Goal: Task Accomplishment & Management: Use online tool/utility

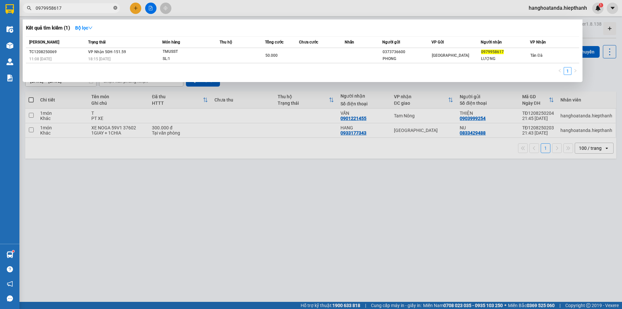
click at [115, 6] on icon "close-circle" at bounding box center [115, 8] width 4 height 4
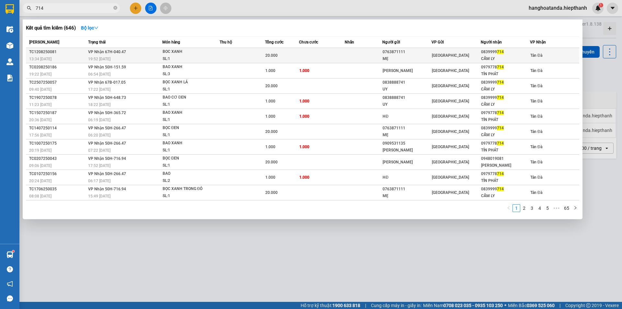
type input "714"
click at [388, 56] on div "MẸ" at bounding box center [407, 58] width 49 height 7
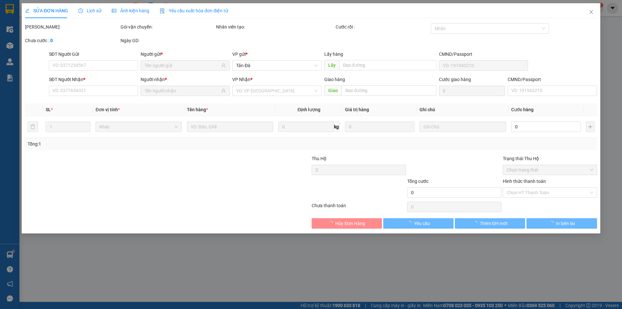
type input "0763871111"
type input "MẸ"
type input "0839999714"
type input "CẨM LY"
type input "20.000"
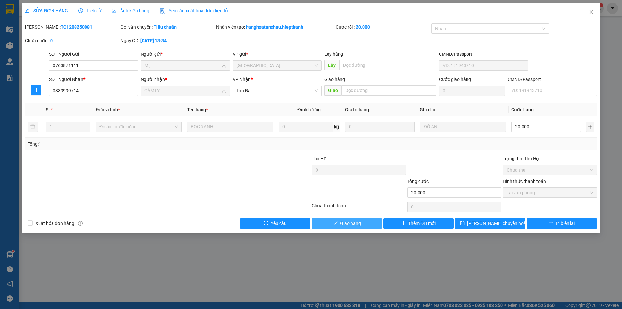
click at [346, 221] on span "Giao hàng" at bounding box center [350, 223] width 21 height 7
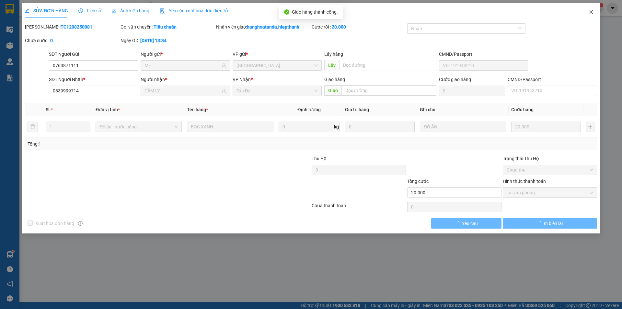
click at [591, 10] on icon "close" at bounding box center [591, 11] width 5 height 5
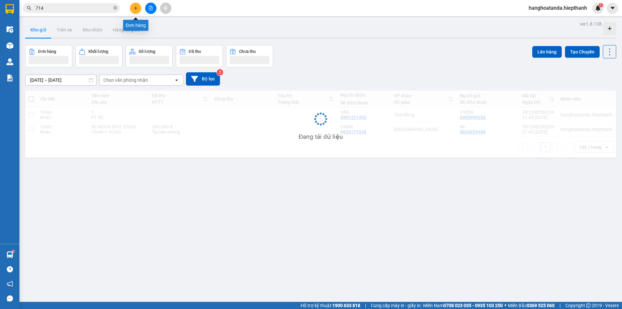
click at [135, 6] on button at bounding box center [135, 8] width 11 height 11
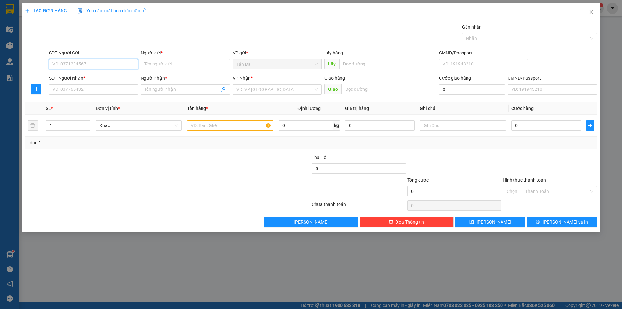
click at [99, 64] on input "SĐT Người Gửi" at bounding box center [93, 64] width 89 height 10
click at [89, 65] on input "714" at bounding box center [93, 64] width 89 height 10
click at [90, 74] on div "0839999714 - [GEOGRAPHIC_DATA]" at bounding box center [93, 77] width 81 height 7
type input "0839999714"
type input "CẨM LY"
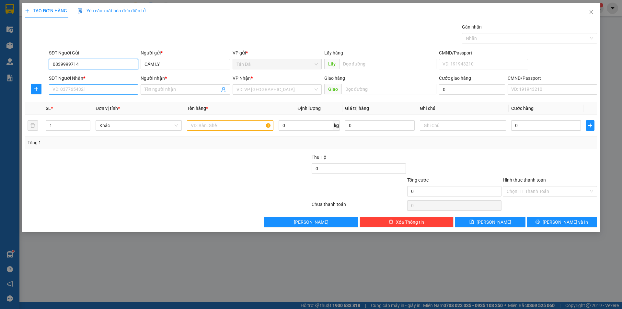
type input "0839999714"
click at [97, 89] on input "SĐT Người Nhận *" at bounding box center [93, 89] width 89 height 10
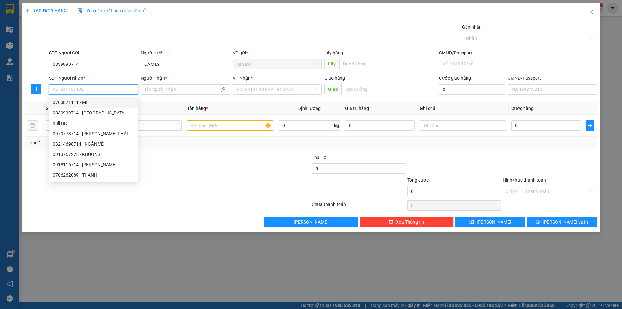
click at [91, 90] on input "SĐT Người Nhận *" at bounding box center [93, 89] width 89 height 10
click at [155, 86] on span at bounding box center [185, 89] width 89 height 10
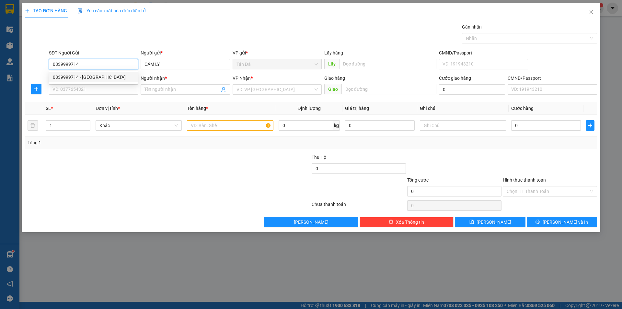
drag, startPoint x: 76, startPoint y: 64, endPoint x: 50, endPoint y: 64, distance: 26.3
click at [50, 64] on input "0839999714" at bounding box center [93, 64] width 89 height 10
type input "0839999714"
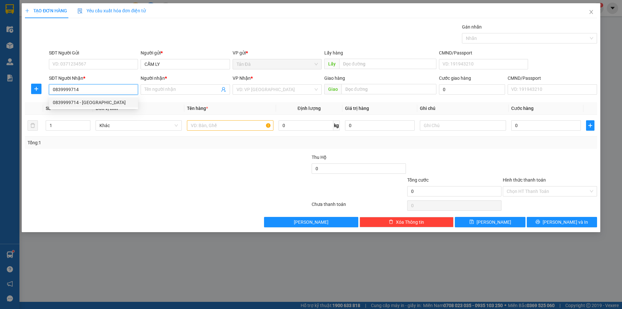
click at [90, 100] on div "0839999714 - [GEOGRAPHIC_DATA]" at bounding box center [93, 102] width 81 height 7
type input "CẨM LY"
type input "0839999714"
click at [200, 125] on input "text" at bounding box center [230, 125] width 86 height 10
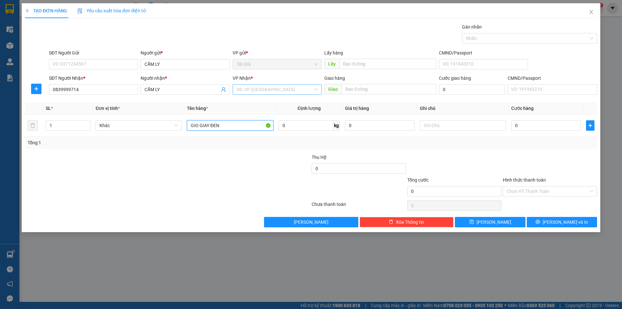
type input "GIO GIAY ĐEN"
click at [276, 88] on input "search" at bounding box center [275, 90] width 77 height 10
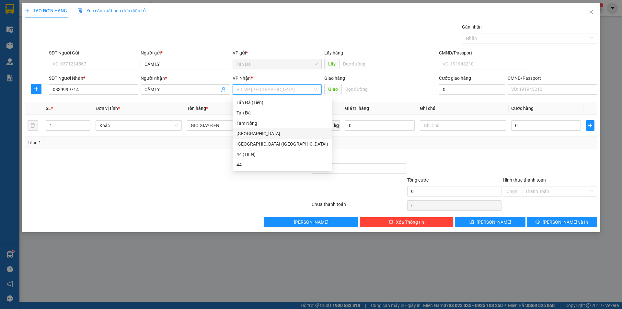
click at [252, 132] on div "[GEOGRAPHIC_DATA]" at bounding box center [283, 133] width 92 height 7
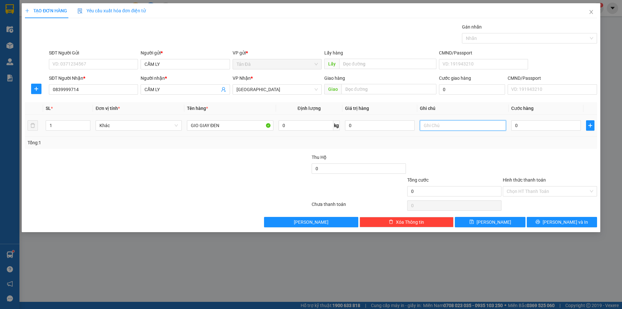
click at [430, 125] on input "text" at bounding box center [463, 125] width 86 height 10
type input "QA"
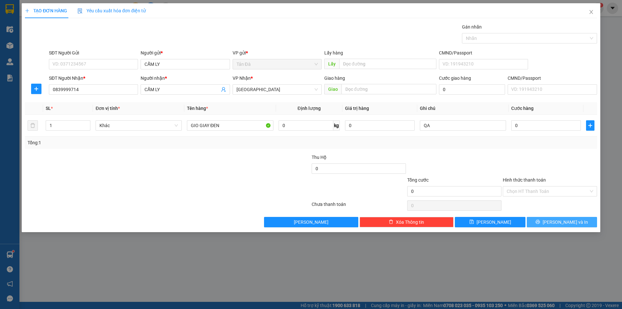
click at [548, 220] on button "[PERSON_NAME] và In" at bounding box center [562, 222] width 70 height 10
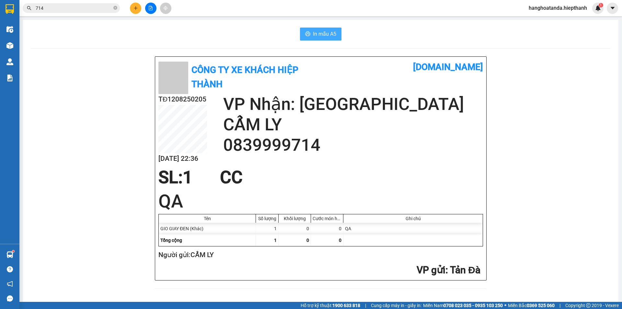
drag, startPoint x: 321, startPoint y: 31, endPoint x: 412, endPoint y: 143, distance: 144.0
click at [414, 143] on div "In mẫu A5 Công Ty xe khách HIỆP THÀNH [DOMAIN_NAME] TĐ1208250205 [DATE] 22:36 V…" at bounding box center [321, 162] width 596 height 284
drag, startPoint x: 319, startPoint y: 29, endPoint x: 329, endPoint y: 40, distance: 14.9
click at [320, 29] on button "In mẫu A5" at bounding box center [320, 34] width 41 height 13
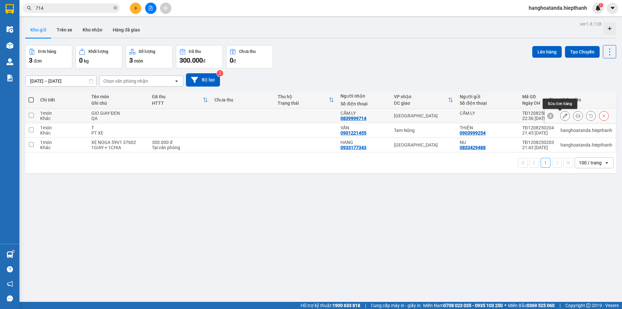
click at [563, 114] on icon at bounding box center [565, 115] width 5 height 5
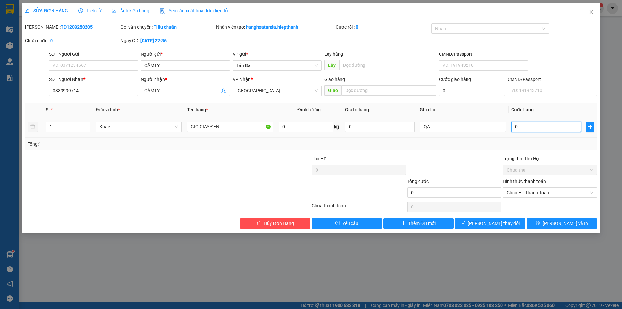
click at [516, 127] on input "0" at bounding box center [546, 127] width 70 height 10
type input "2"
type input "20"
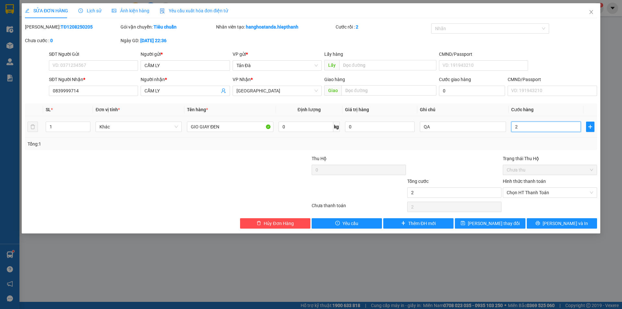
type input "20"
type input "200"
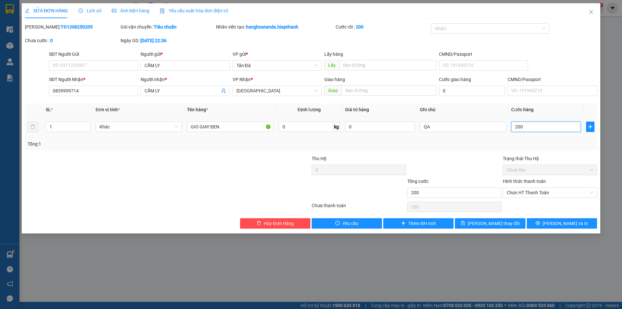
type input "2.000"
type input "20.000"
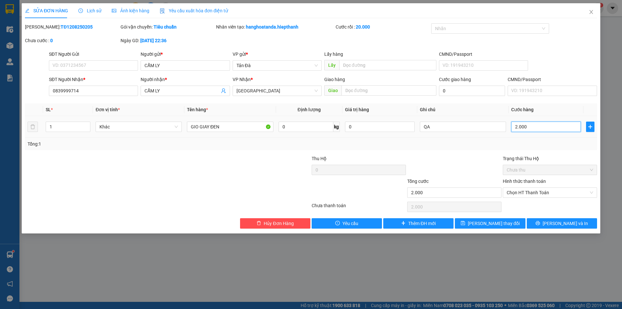
type input "20.000"
click at [533, 179] on label "Hình thức thanh toán" at bounding box center [524, 181] width 43 height 5
click at [533, 188] on input "Hình thức thanh toán" at bounding box center [548, 193] width 82 height 10
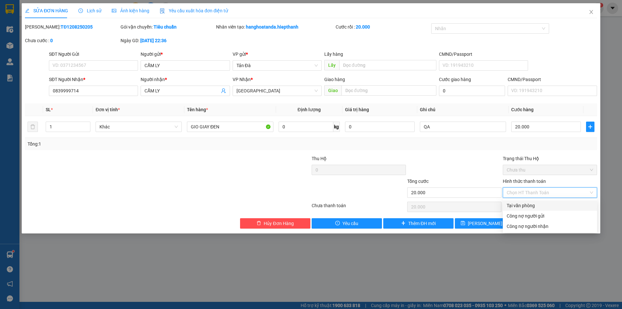
click at [529, 202] on div "Tại văn phòng" at bounding box center [550, 205] width 87 height 7
type input "0"
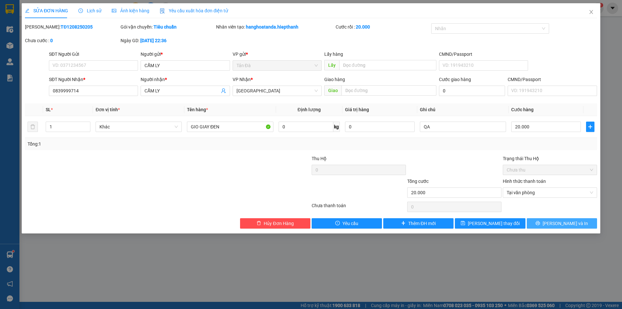
click at [548, 219] on button "[PERSON_NAME] và In" at bounding box center [562, 223] width 70 height 10
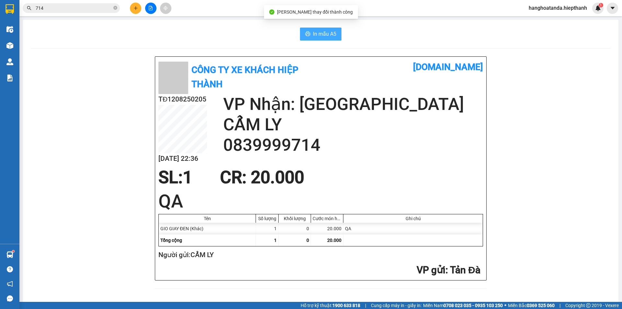
click at [325, 33] on span "In mẫu A5" at bounding box center [324, 34] width 23 height 8
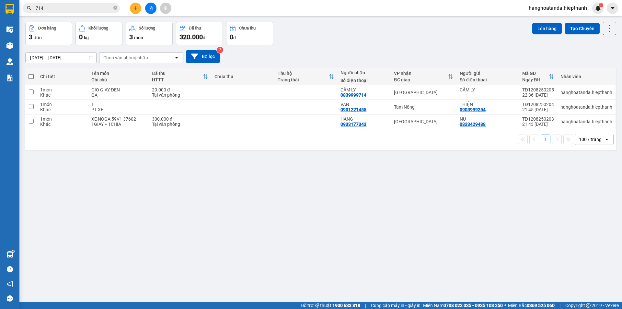
scroll to position [30, 0]
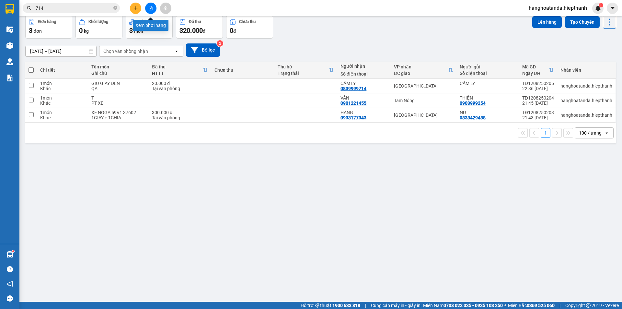
click at [151, 6] on icon "file-add" at bounding box center [151, 8] width 4 height 5
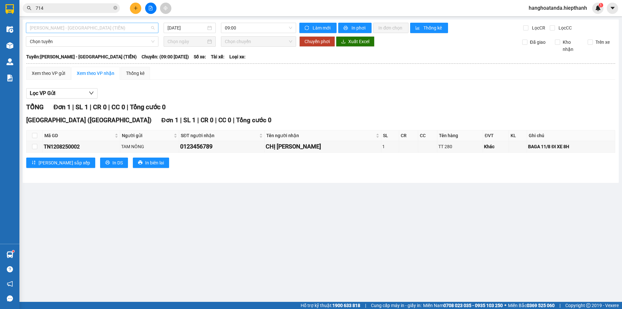
click at [101, 29] on span "[PERSON_NAME] - [GEOGRAPHIC_DATA] (TIỀN)" at bounding box center [92, 28] width 125 height 10
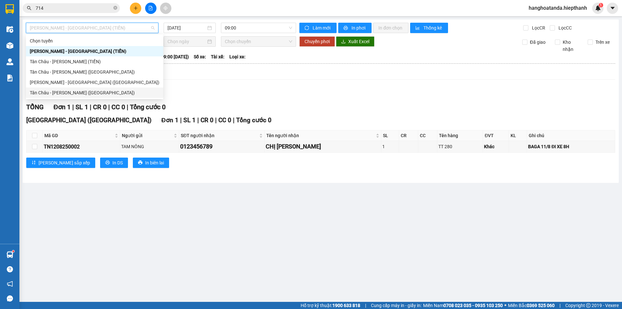
click at [82, 88] on div "Tân Châu - [PERSON_NAME] ([GEOGRAPHIC_DATA])" at bounding box center [94, 93] width 137 height 10
type input "[DATE]"
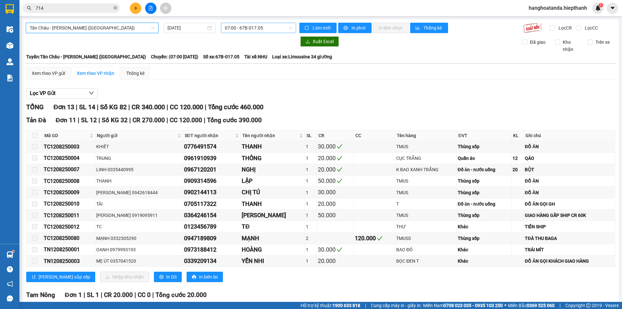
click at [267, 27] on span "07:00 - 67B-017.05" at bounding box center [258, 28] width 67 height 10
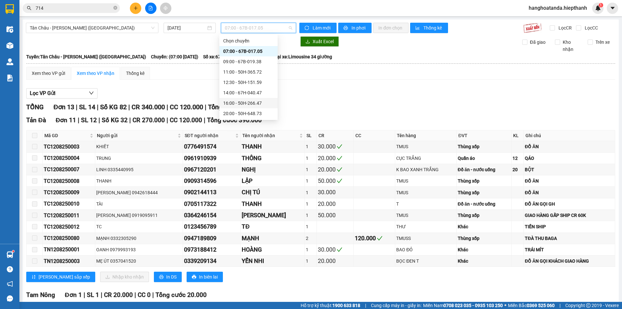
click at [249, 100] on div "16:00 - 50H-266.47" at bounding box center [248, 103] width 51 height 7
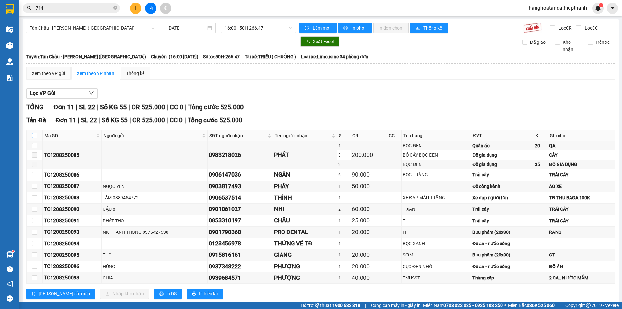
click at [33, 134] on input "checkbox" at bounding box center [34, 135] width 5 height 5
checkbox input "true"
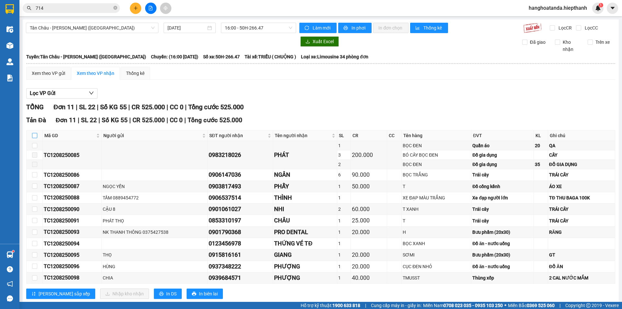
checkbox input "true"
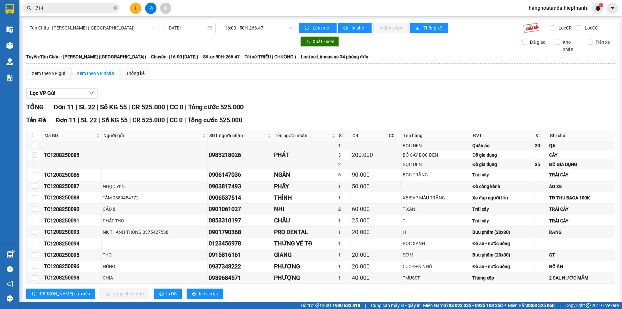
checkbox input "true"
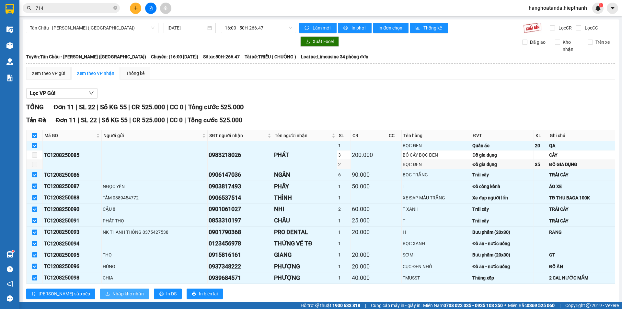
click at [112, 291] on span "Nhập kho nhận" at bounding box center [127, 293] width 31 height 7
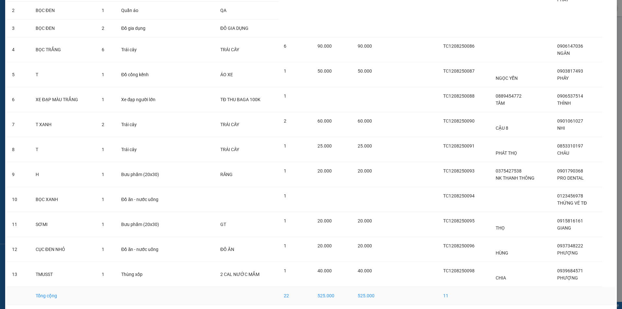
scroll to position [96, 0]
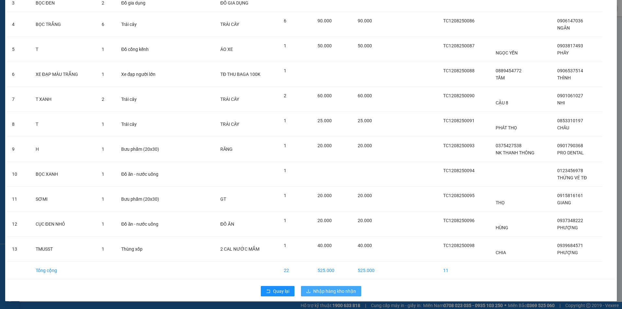
click at [329, 289] on span "Nhập hàng kho nhận" at bounding box center [334, 290] width 43 height 7
